Goal: Task Accomplishment & Management: Manage account settings

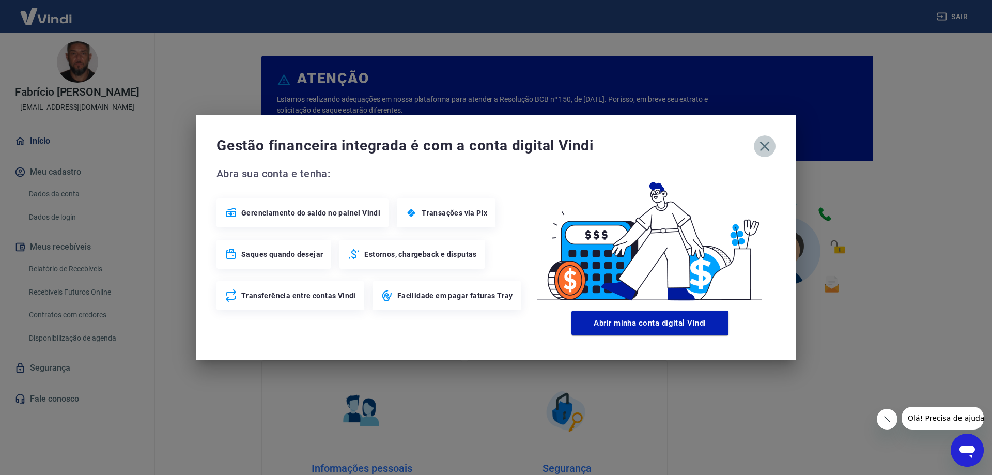
click at [765, 150] on icon "button" at bounding box center [764, 146] width 17 height 17
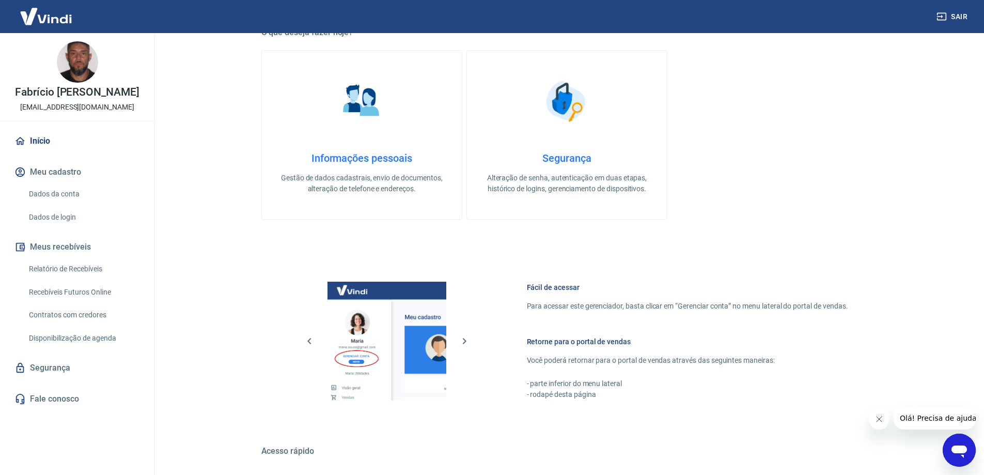
scroll to position [413, 0]
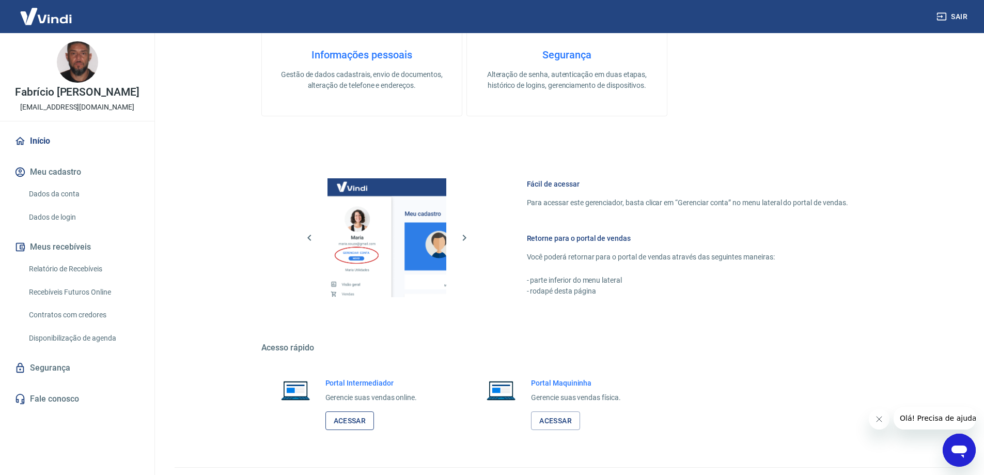
click at [360, 422] on link "Acessar" at bounding box center [349, 420] width 49 height 19
click at [948, 13] on button "Sair" at bounding box center [952, 16] width 37 height 19
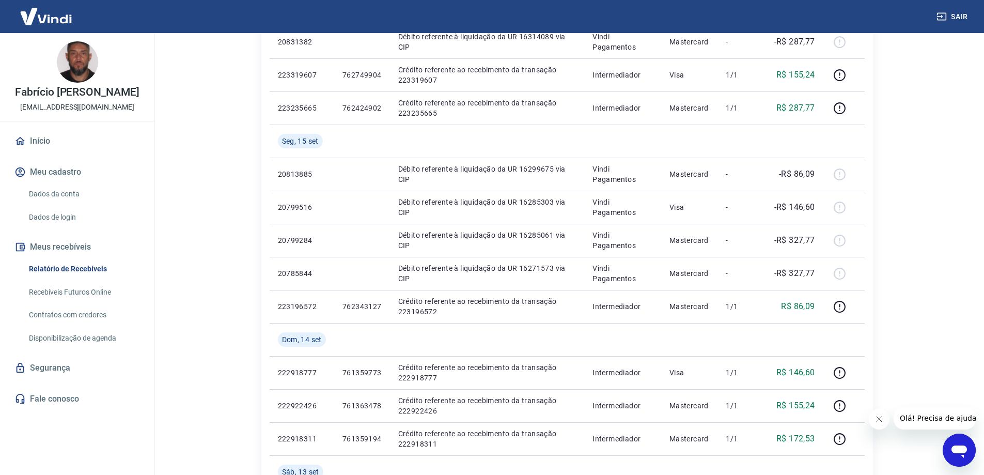
scroll to position [723, 0]
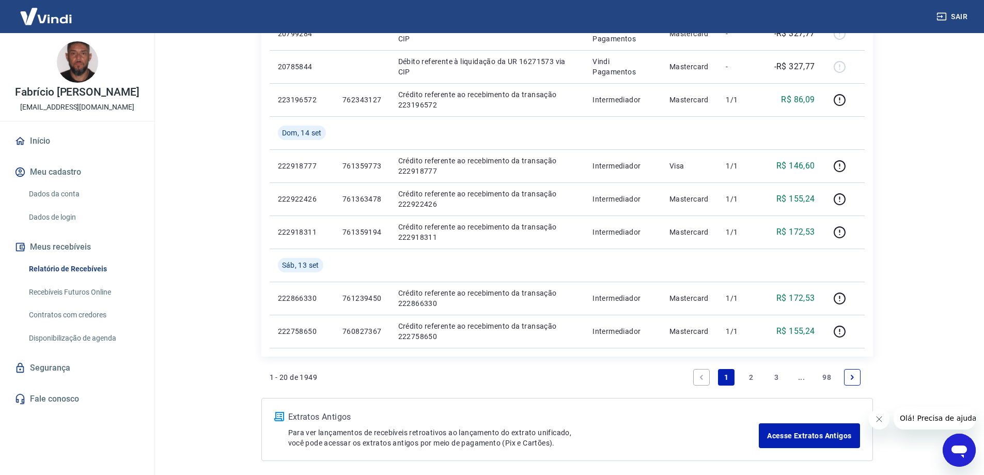
click at [754, 379] on link "2" at bounding box center [751, 377] width 17 height 17
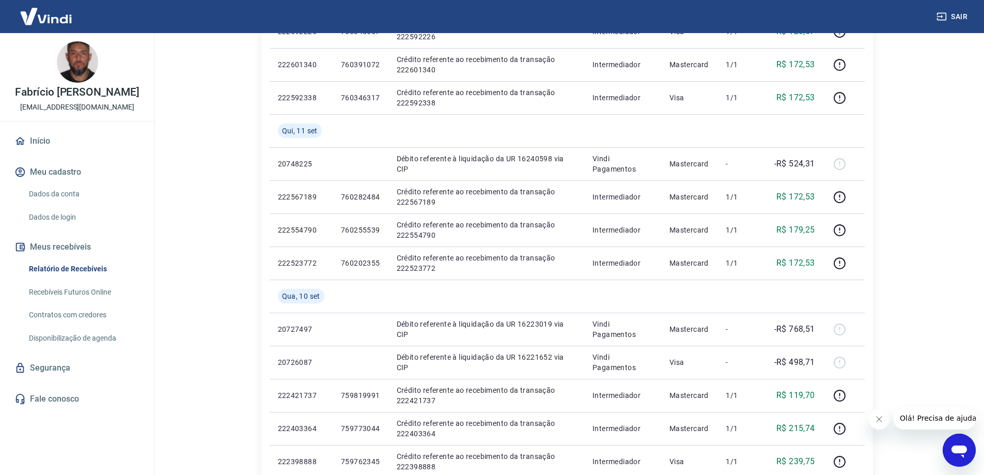
scroll to position [667, 0]
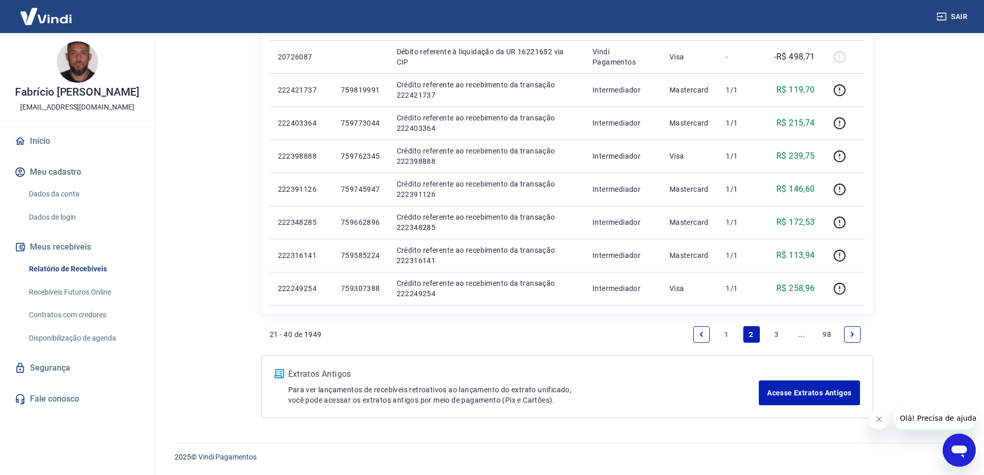
click at [730, 335] on link "1" at bounding box center [726, 334] width 17 height 17
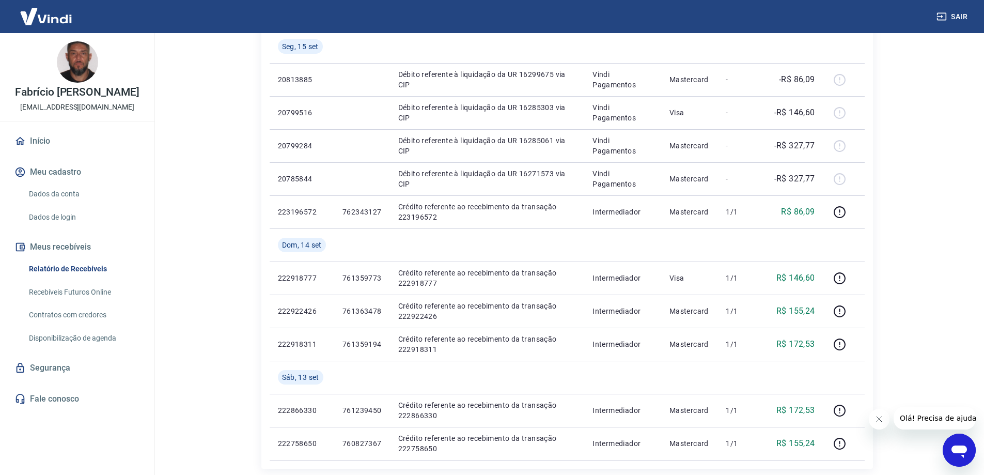
scroll to position [559, 0]
